Goal: Task Accomplishment & Management: Complete application form

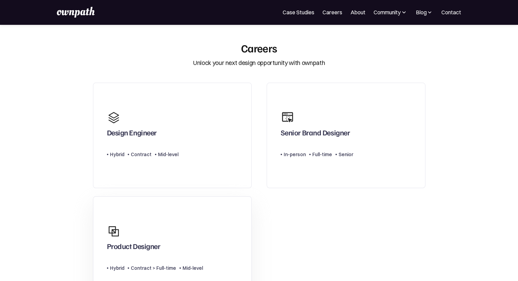
click at [137, 246] on div "Product Designer" at bounding box center [133, 248] width 53 height 12
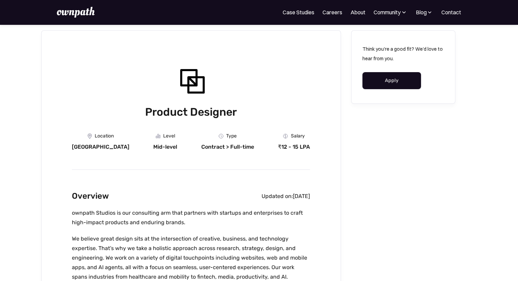
scroll to position [34, 0]
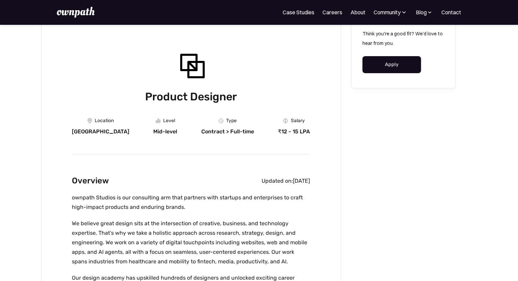
click at [389, 65] on link "Apply" at bounding box center [391, 64] width 59 height 17
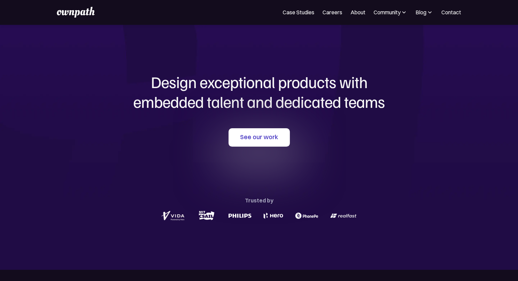
click at [253, 120] on div "Design exceptional products with embedded talent and dedicated teams with us Se…" at bounding box center [259, 146] width 327 height 245
click at [256, 137] on link "See our work" at bounding box center [258, 137] width 61 height 18
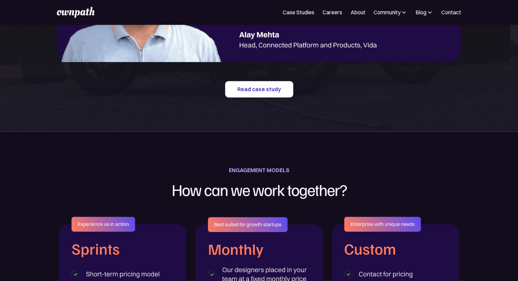
scroll to position [848, 0]
